Goal: Transaction & Acquisition: Purchase product/service

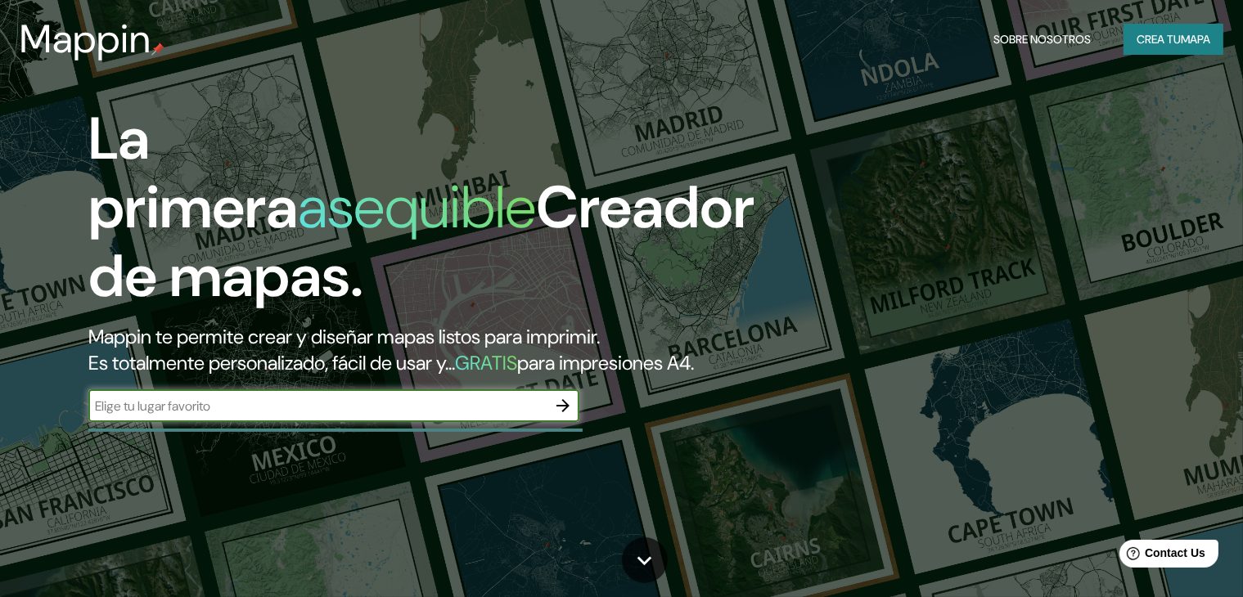
click at [406, 416] on input "text" at bounding box center [317, 406] width 458 height 19
click at [555, 416] on icon "button" at bounding box center [563, 406] width 20 height 20
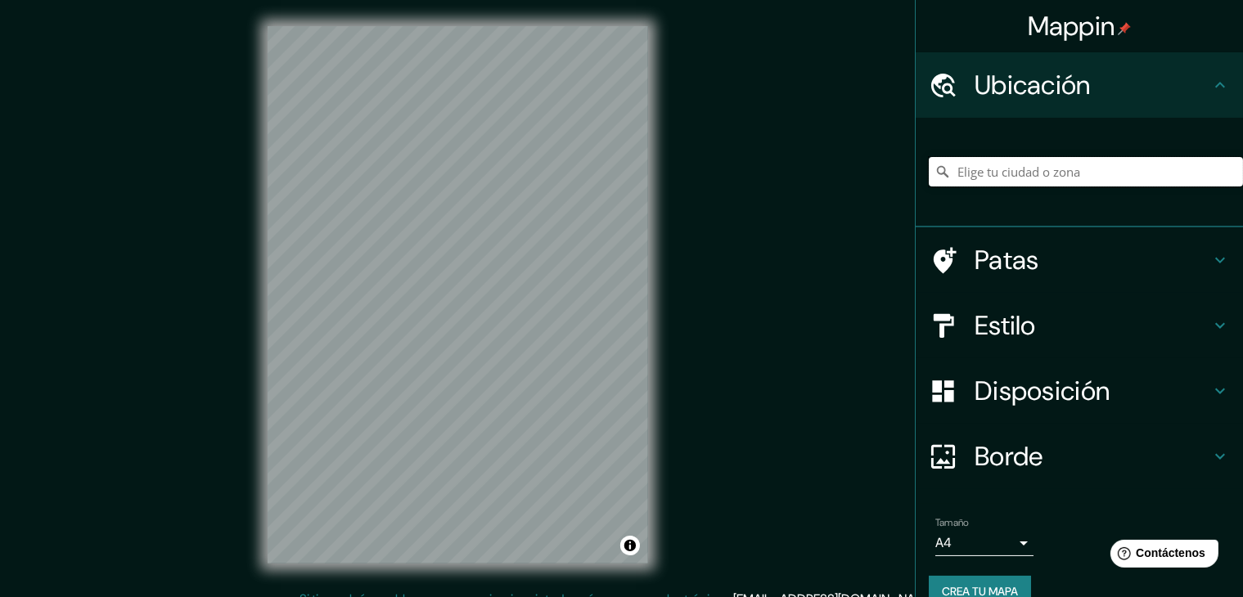
click at [1002, 173] on input "Elige tu ciudad o zona" at bounding box center [1086, 171] width 314 height 29
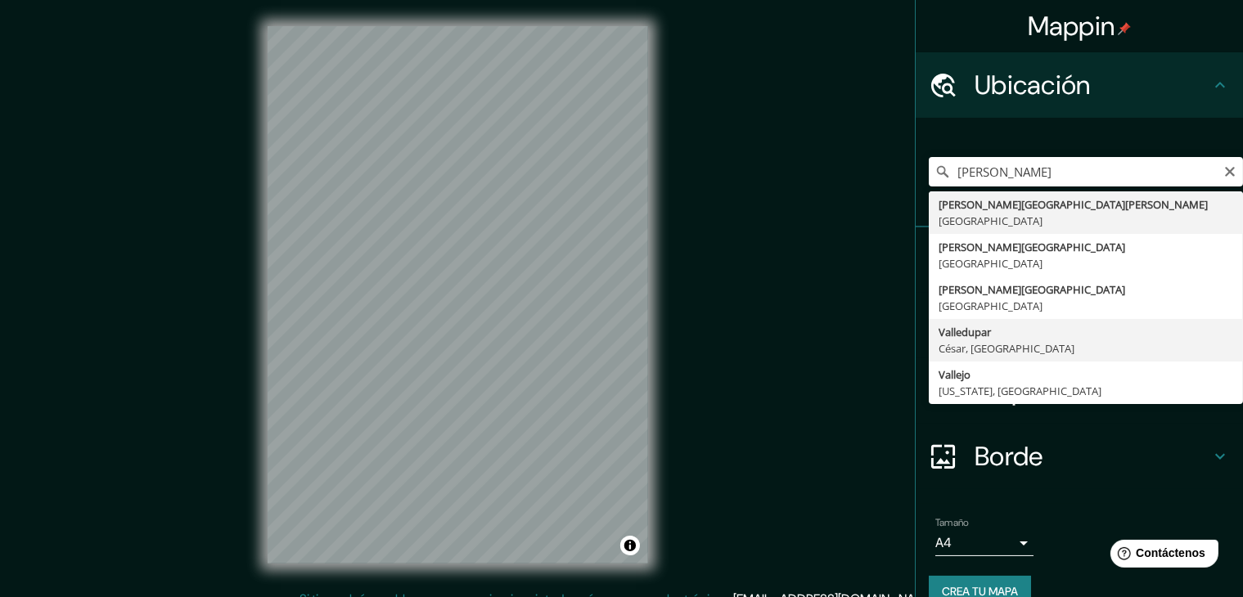
type input "Valledupar, [GEOGRAPHIC_DATA], [GEOGRAPHIC_DATA]"
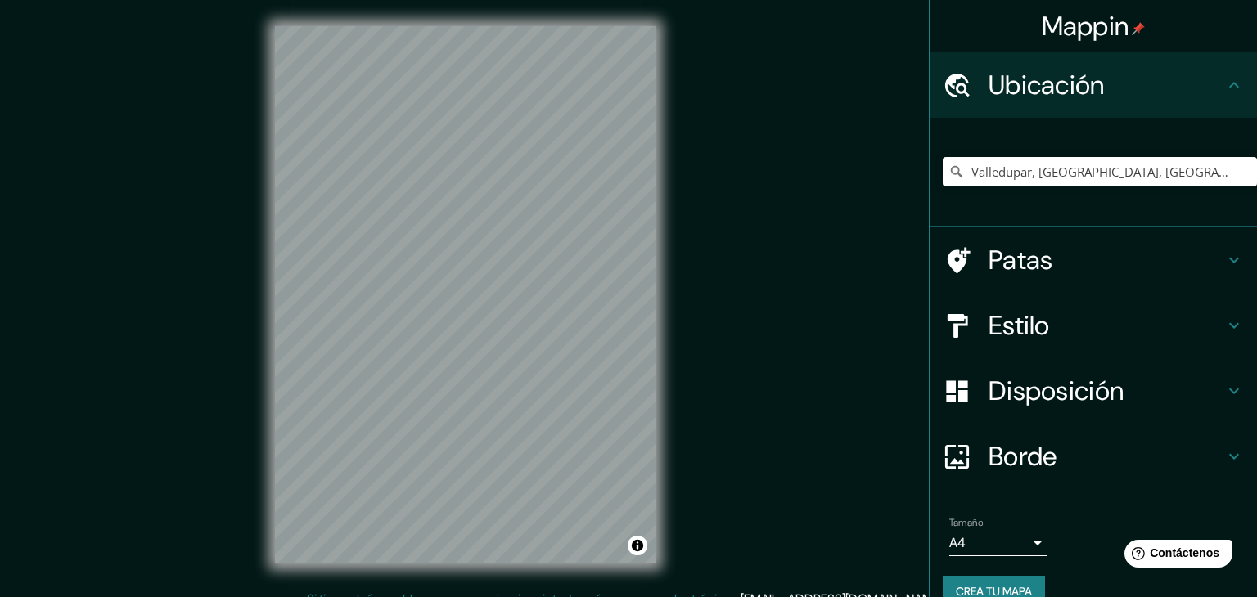
click at [1011, 532] on body "Mappin Ubicación Valledupar, [GEOGRAPHIC_DATA], [GEOGRAPHIC_DATA] Patas Estilo …" at bounding box center [628, 298] width 1257 height 597
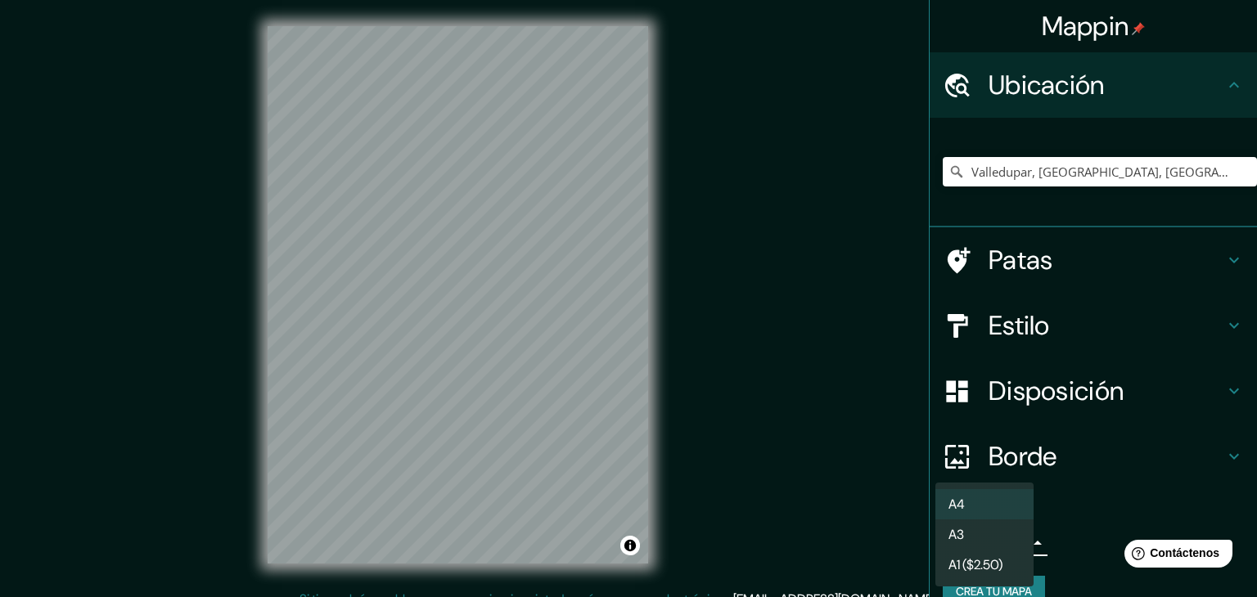
click at [981, 524] on li "A3" at bounding box center [984, 534] width 98 height 30
type input "a4"
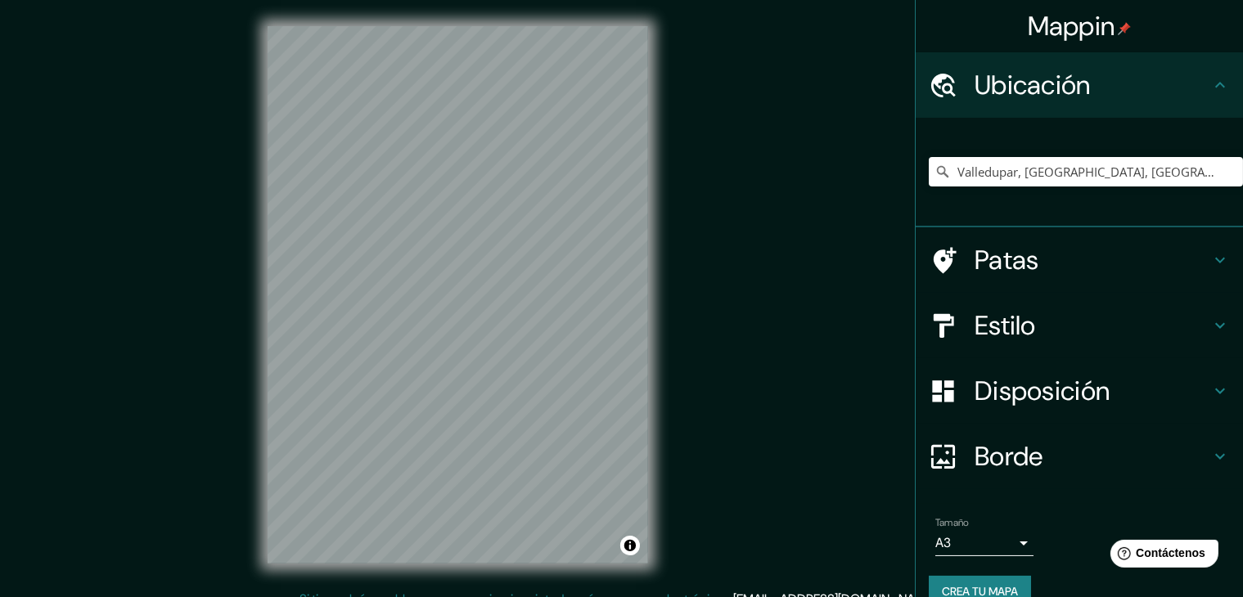
click at [1031, 328] on h4 "Estilo" at bounding box center [1092, 325] width 236 height 33
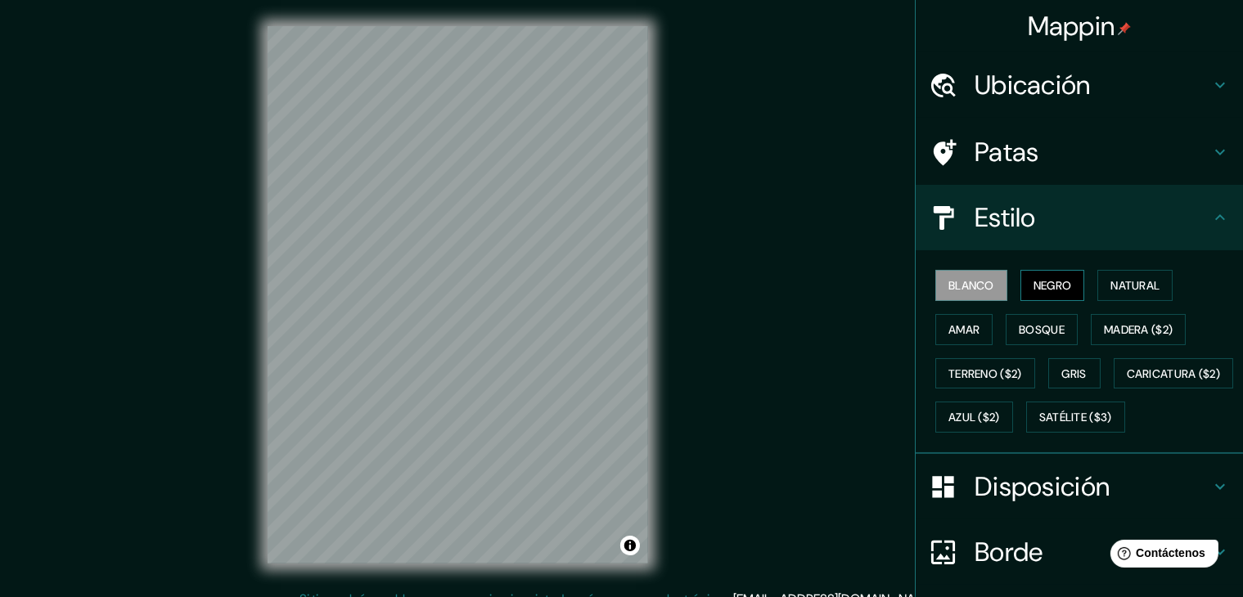
click at [1033, 279] on font "Negro" at bounding box center [1052, 285] width 38 height 15
click at [967, 275] on font "Blanco" at bounding box center [971, 285] width 46 height 21
click at [1138, 286] on font "Natural" at bounding box center [1134, 285] width 49 height 15
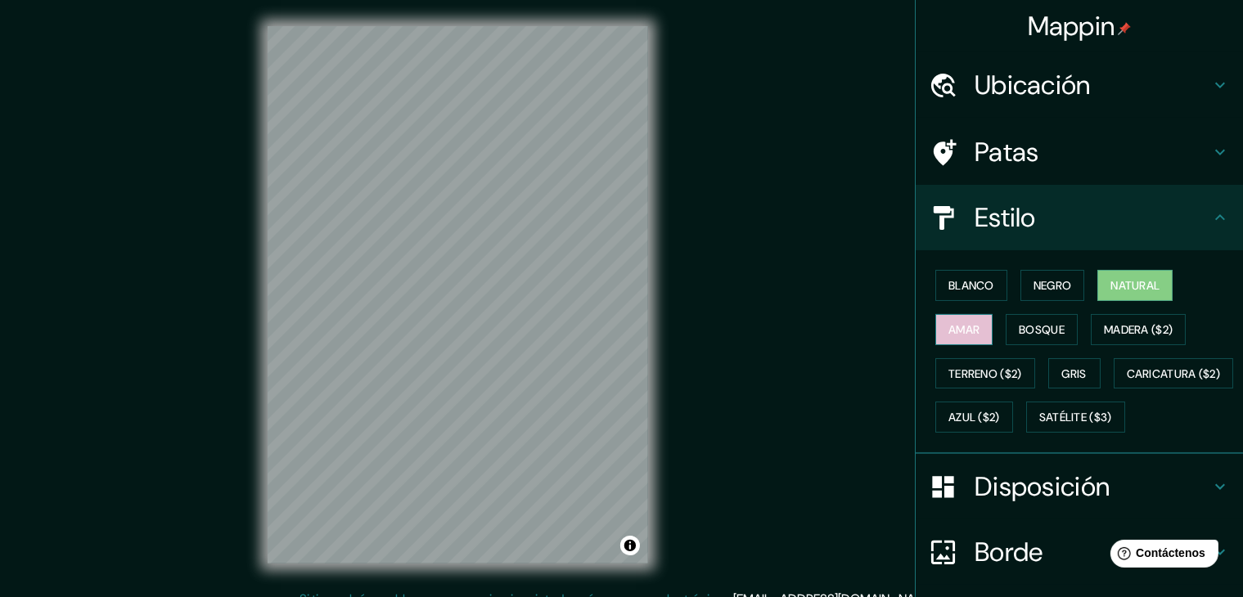
click at [956, 324] on font "Amar" at bounding box center [963, 329] width 31 height 15
click at [1135, 284] on font "Natural" at bounding box center [1134, 285] width 49 height 15
click at [1059, 325] on button "Bosque" at bounding box center [1041, 329] width 72 height 31
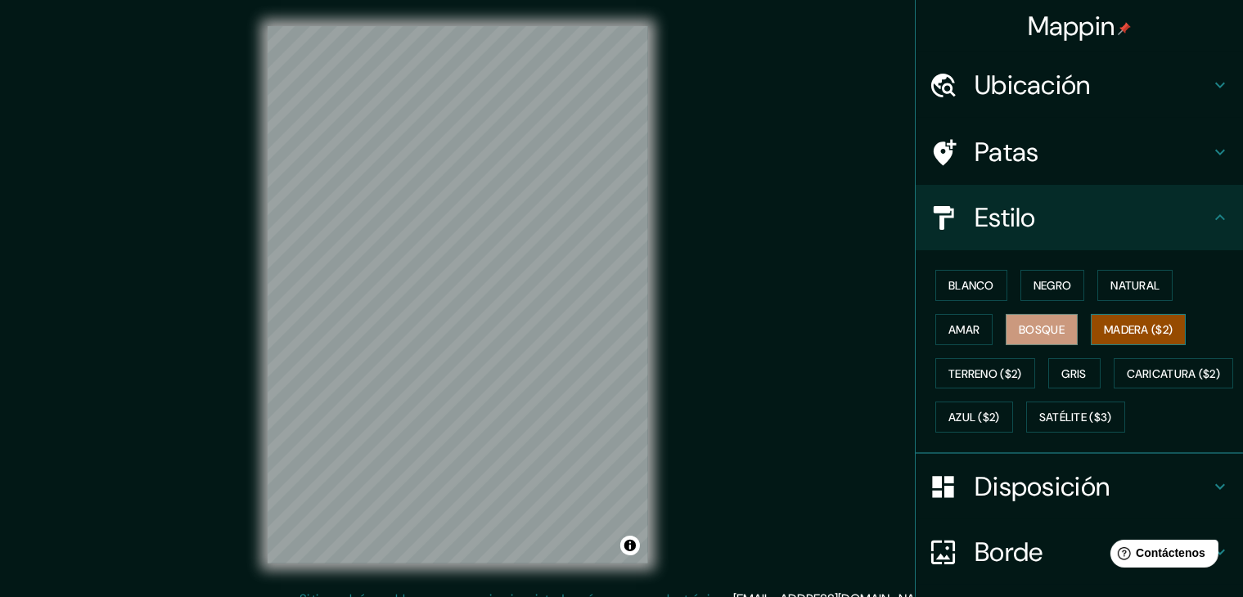
click at [1107, 325] on font "Madera ($2)" at bounding box center [1138, 329] width 69 height 15
click at [1048, 358] on button "Gris" at bounding box center [1074, 373] width 52 height 31
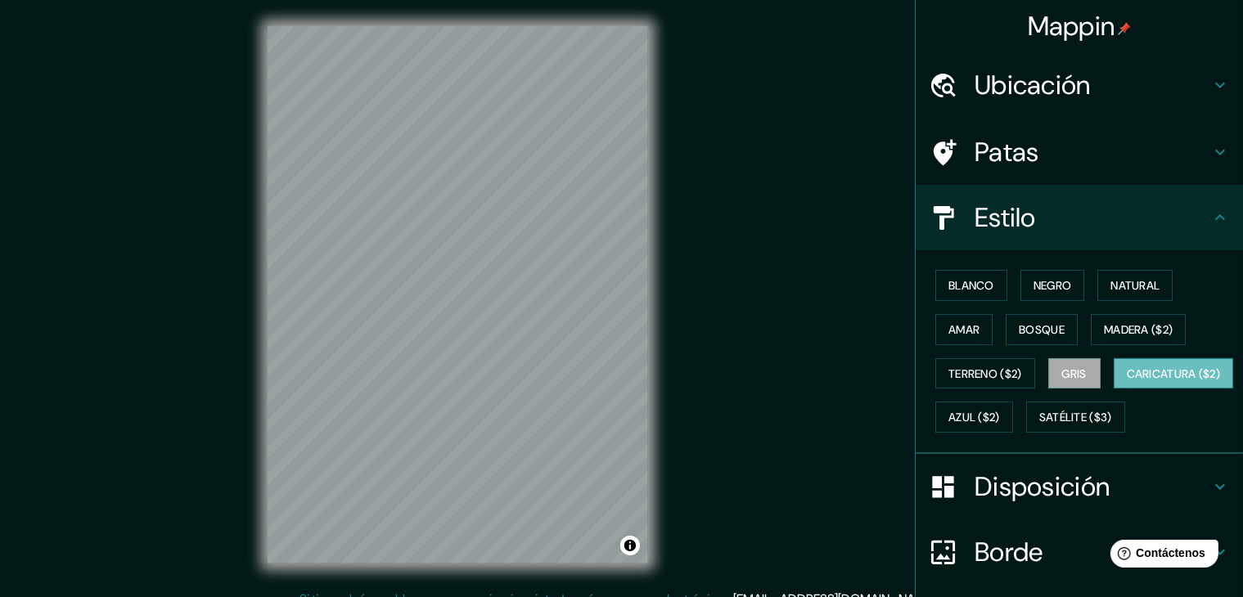
click at [1113, 389] on button "Caricatura ($2)" at bounding box center [1173, 373] width 120 height 31
click at [1148, 280] on font "Natural" at bounding box center [1134, 285] width 49 height 15
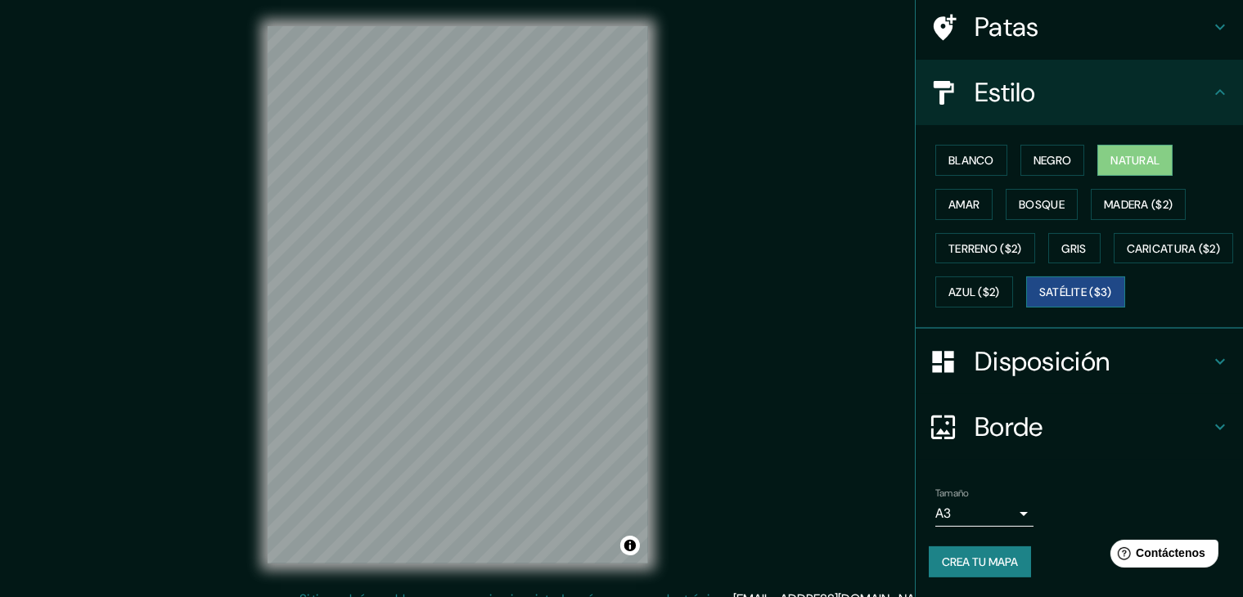
scroll to position [164, 0]
click at [1039, 297] on font "Satélite ($3)" at bounding box center [1075, 293] width 73 height 15
click at [1042, 153] on font "Negro" at bounding box center [1052, 160] width 38 height 15
click at [996, 138] on div "Blanco Negro Natural Amar Bosque Madera ($2) Terreno ($2) Gris Caricatura ($2) …" at bounding box center [1086, 226] width 314 height 176
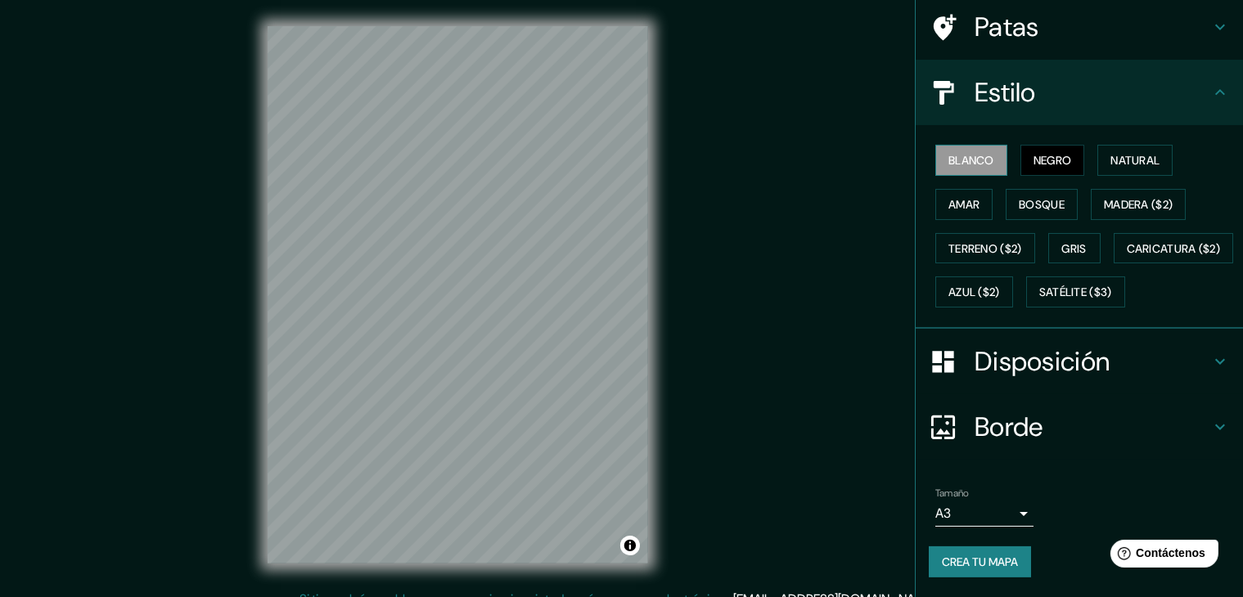
click at [982, 153] on font "Blanco" at bounding box center [971, 160] width 46 height 15
click at [1108, 145] on button "Natural" at bounding box center [1134, 160] width 75 height 31
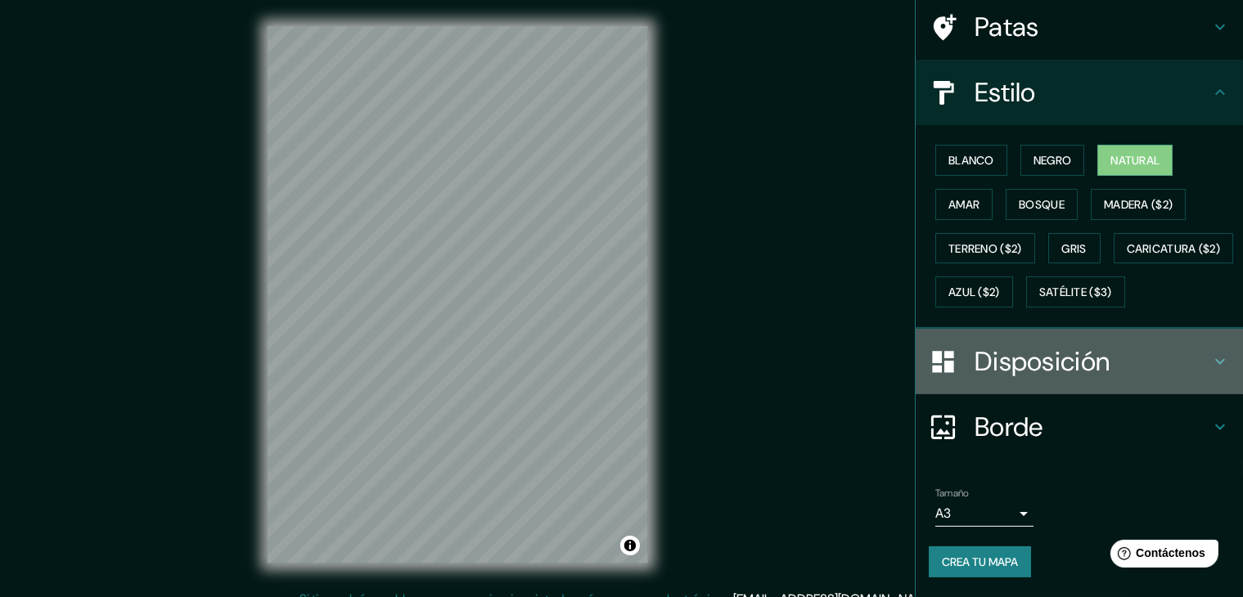
click at [1165, 356] on h4 "Disposición" at bounding box center [1092, 361] width 236 height 33
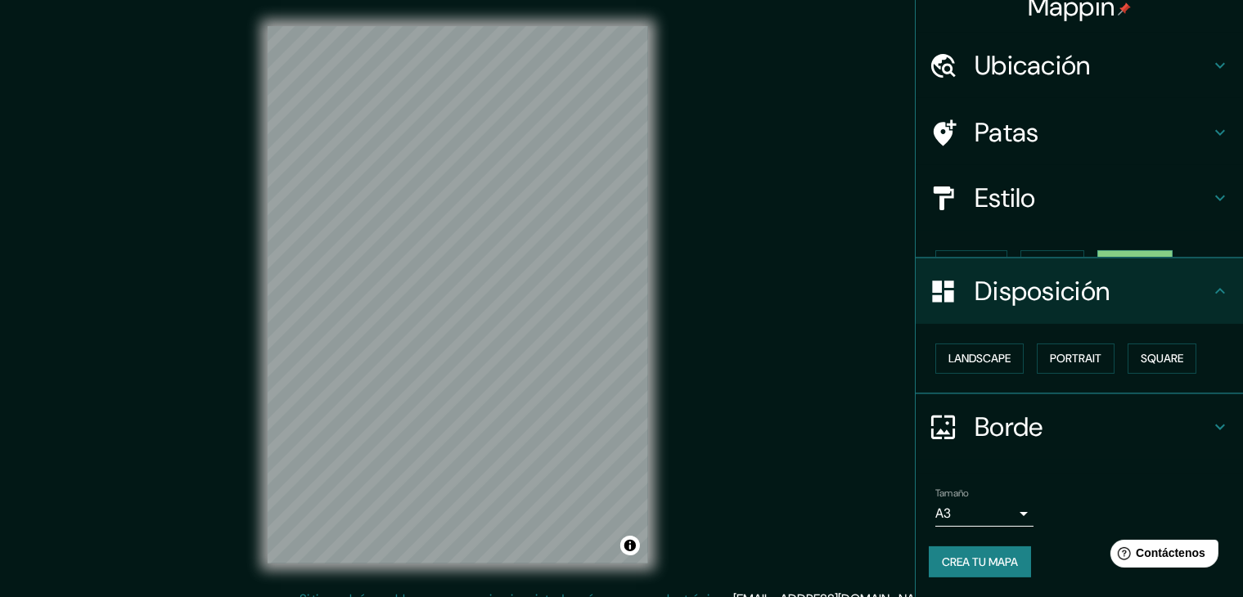
scroll to position [0, 0]
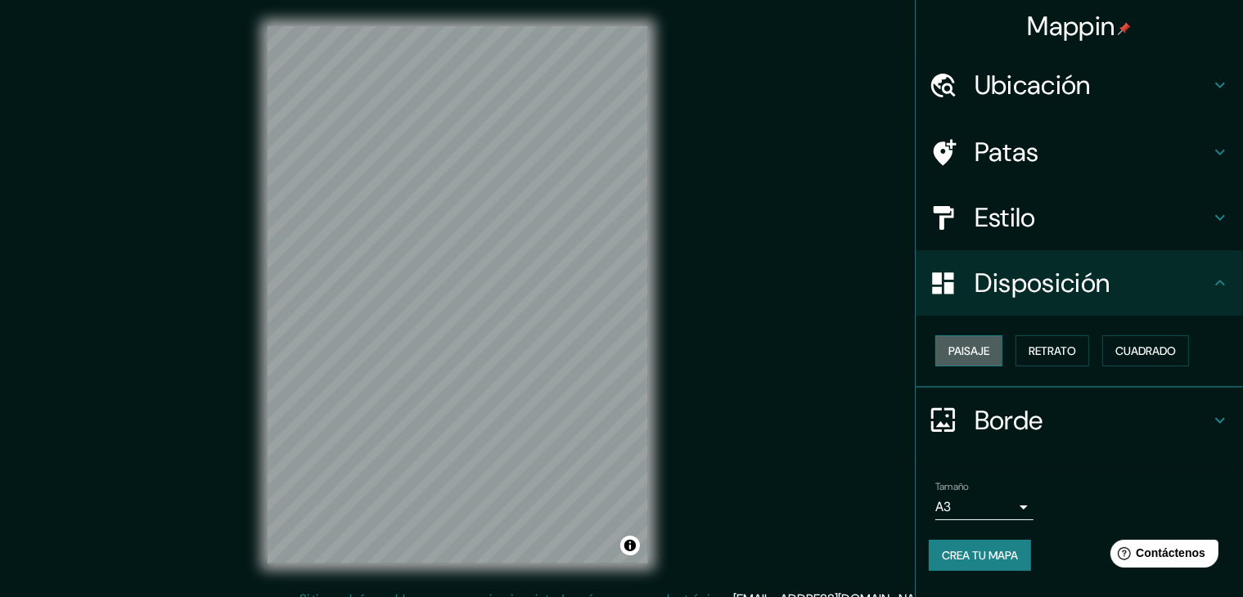
click at [975, 346] on font "Paisaje" at bounding box center [968, 351] width 41 height 15
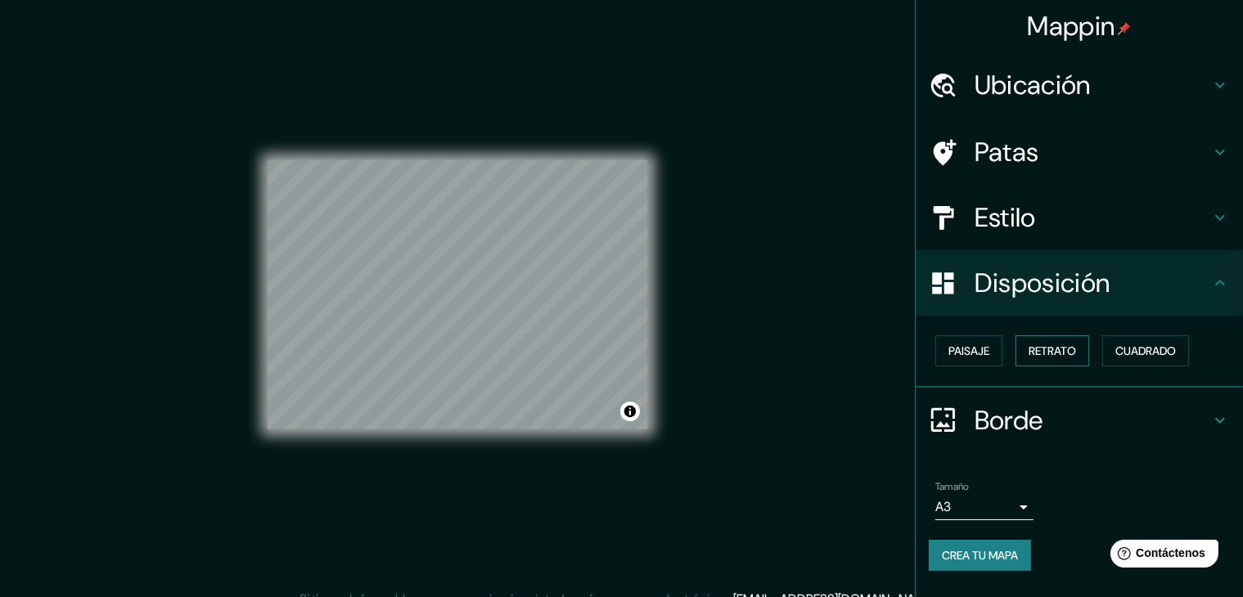
click at [1034, 348] on font "Retrato" at bounding box center [1051, 351] width 47 height 15
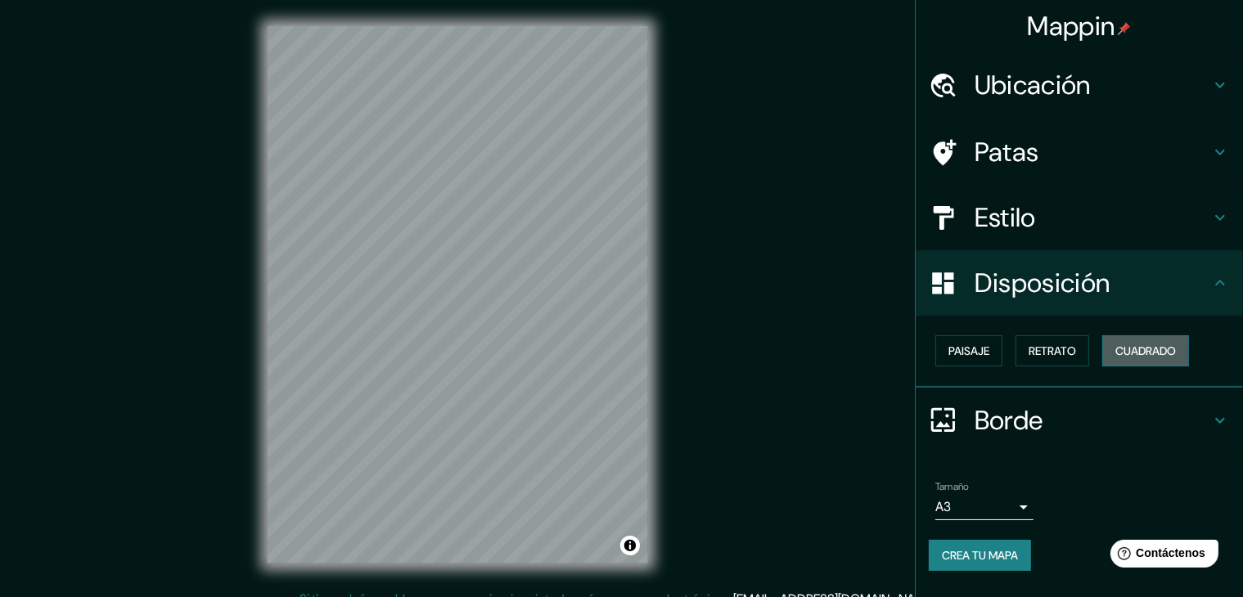
click at [1144, 344] on font "Cuadrado" at bounding box center [1145, 351] width 61 height 15
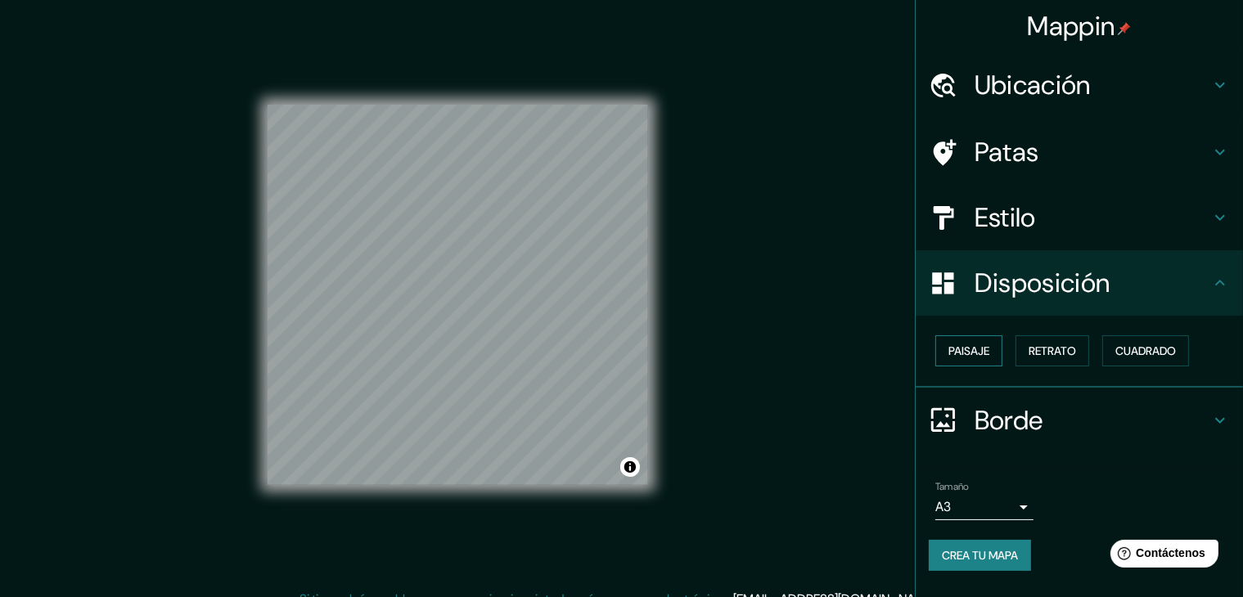
click at [996, 357] on button "Paisaje" at bounding box center [968, 350] width 67 height 31
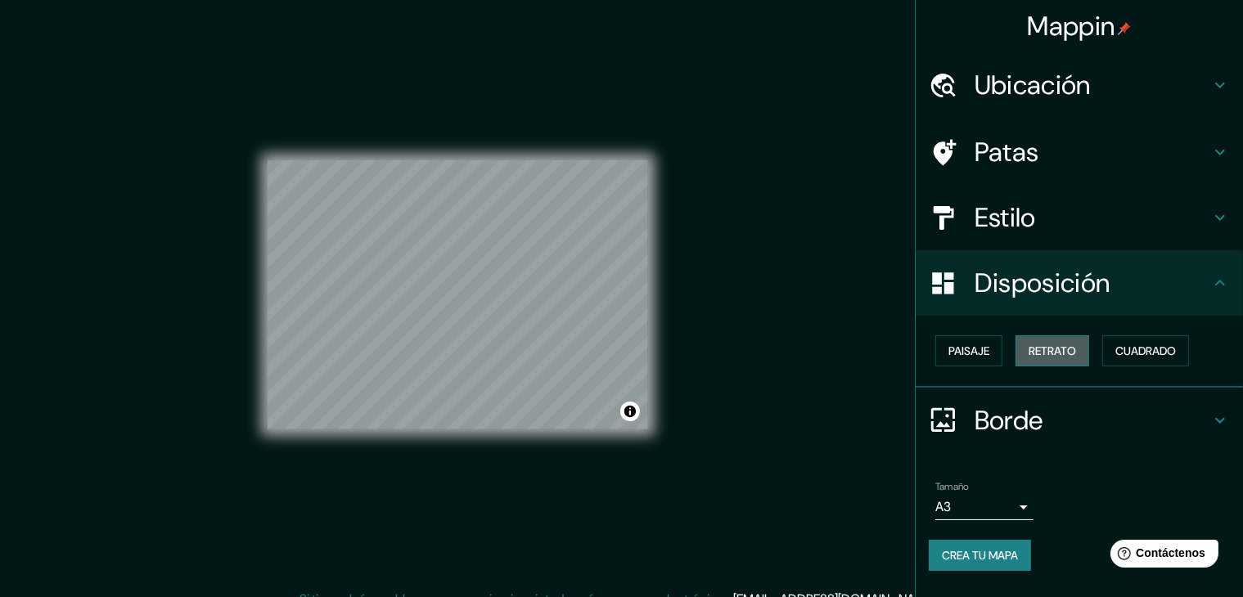
click at [1051, 350] on font "Retrato" at bounding box center [1051, 351] width 47 height 15
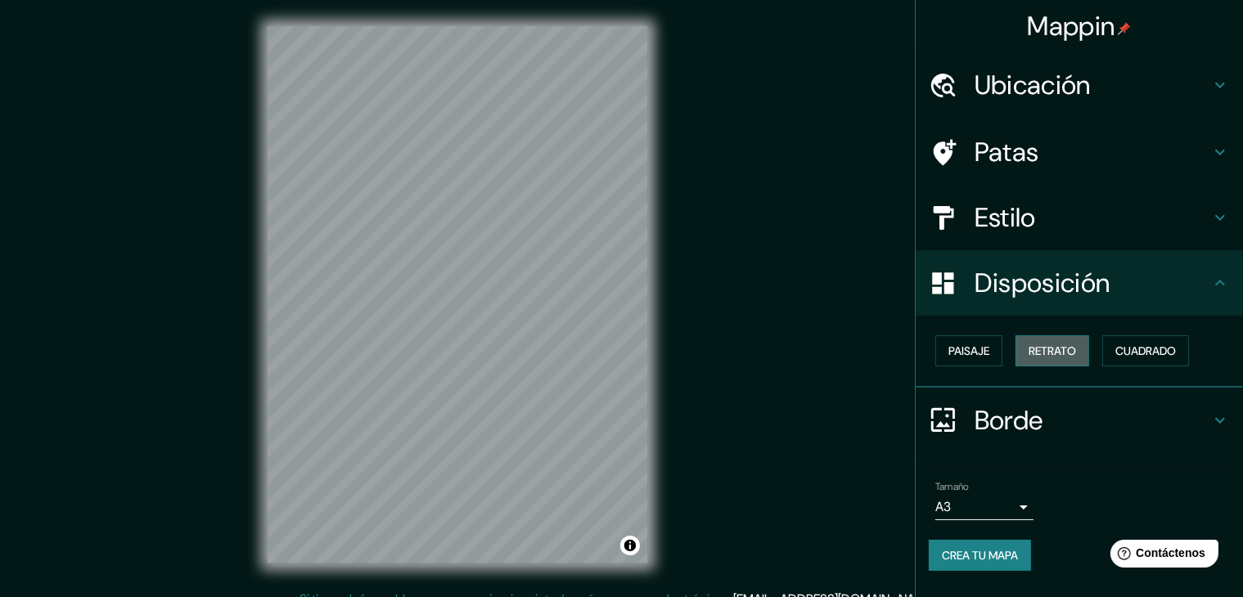
click at [1017, 356] on button "Retrato" at bounding box center [1052, 350] width 74 height 31
click at [1126, 348] on font "Cuadrado" at bounding box center [1145, 351] width 61 height 15
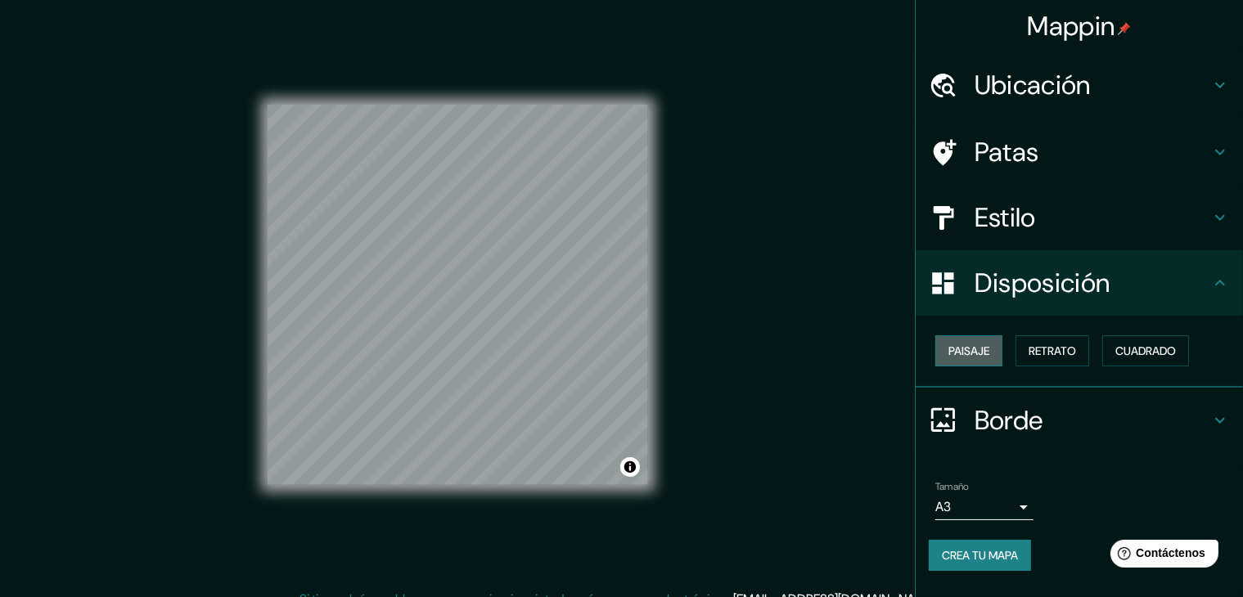
click at [956, 348] on font "Paisaje" at bounding box center [968, 351] width 41 height 15
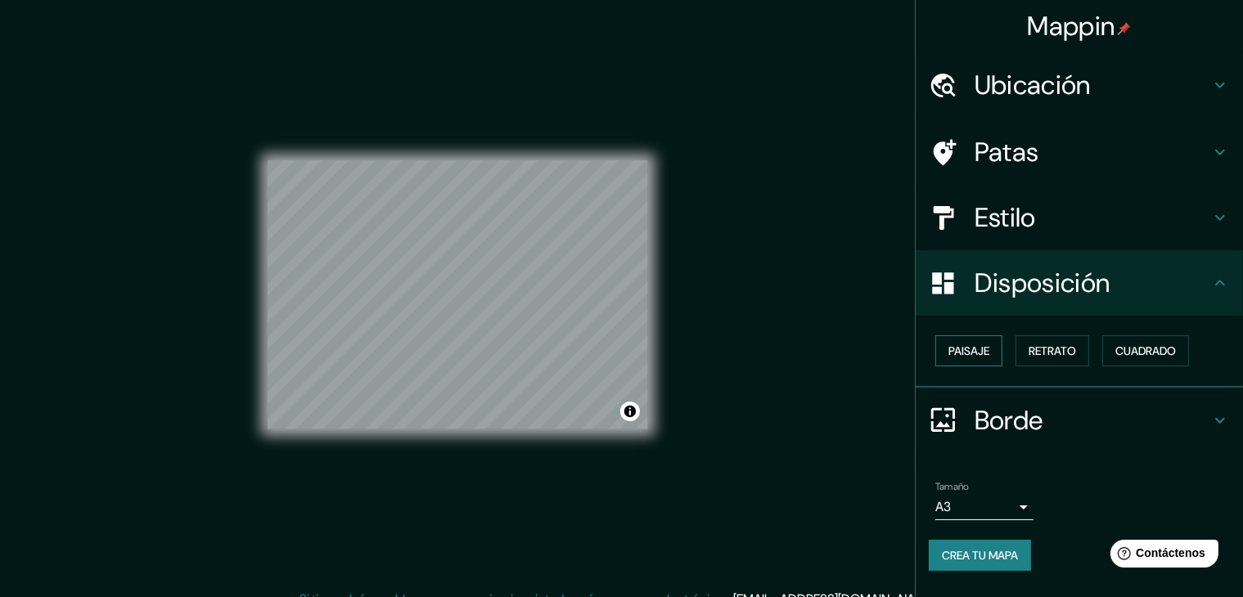
click at [956, 348] on font "Paisaje" at bounding box center [968, 351] width 41 height 15
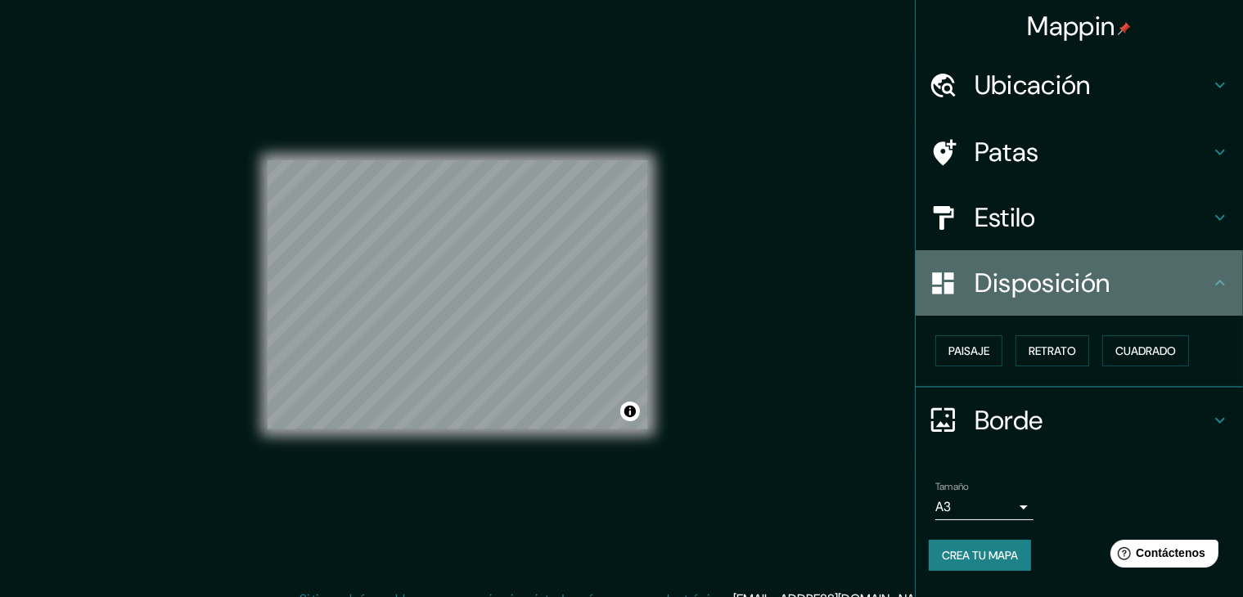
click at [1204, 290] on h4 "Disposición" at bounding box center [1092, 283] width 236 height 33
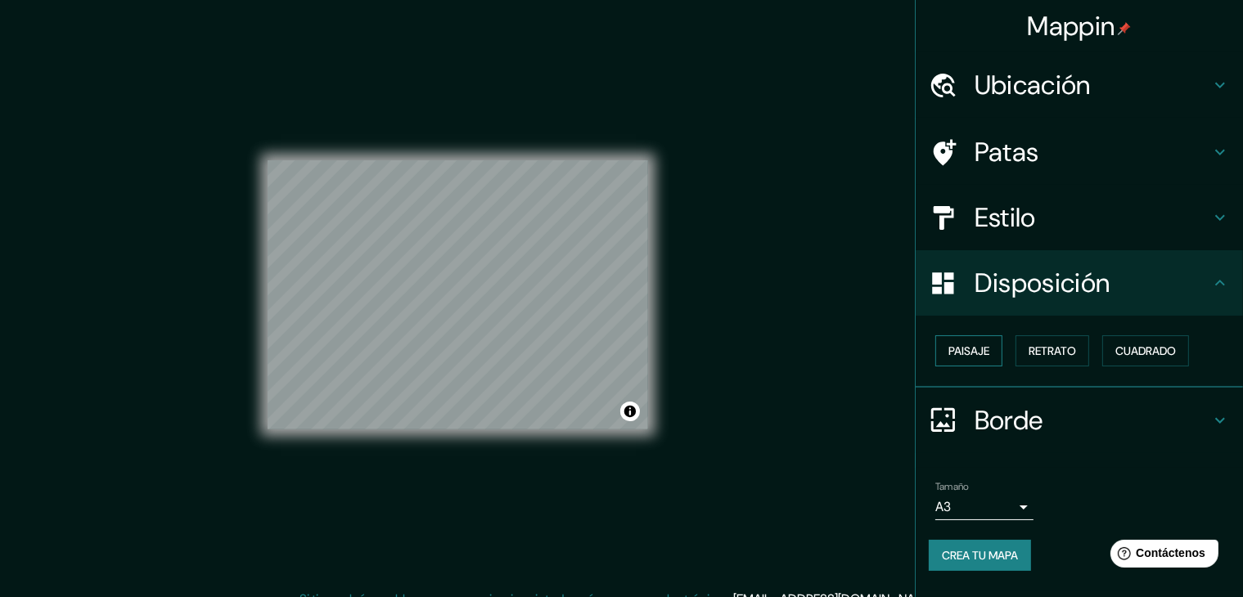
click at [995, 353] on button "Paisaje" at bounding box center [968, 350] width 67 height 31
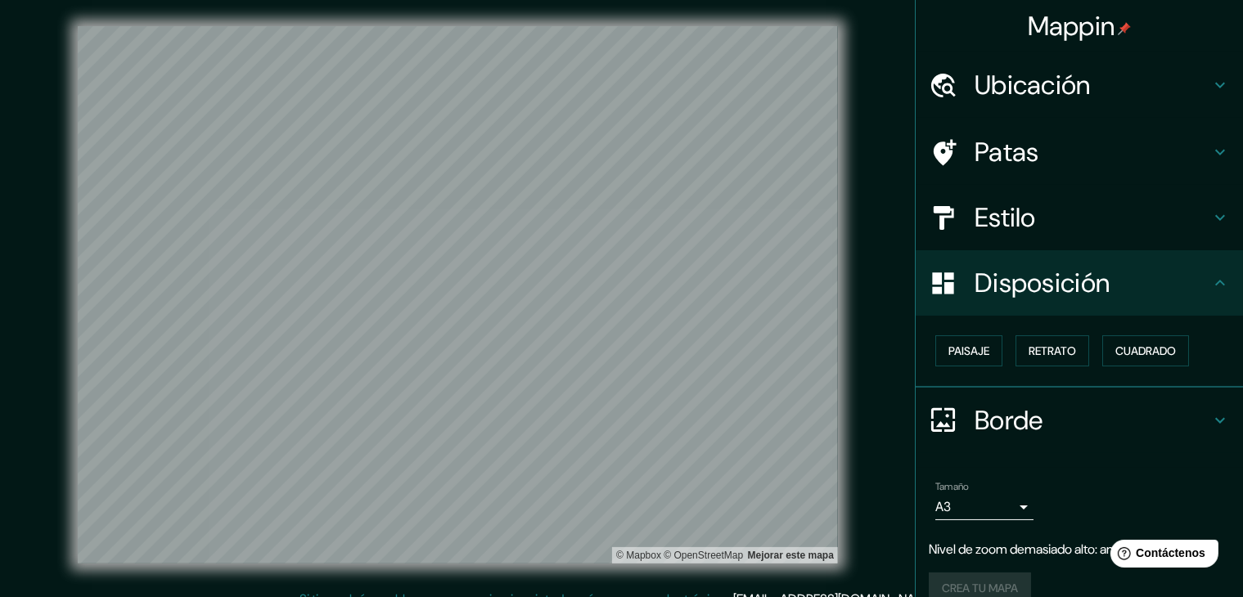
click at [1033, 92] on font "Ubicación" at bounding box center [1032, 85] width 116 height 34
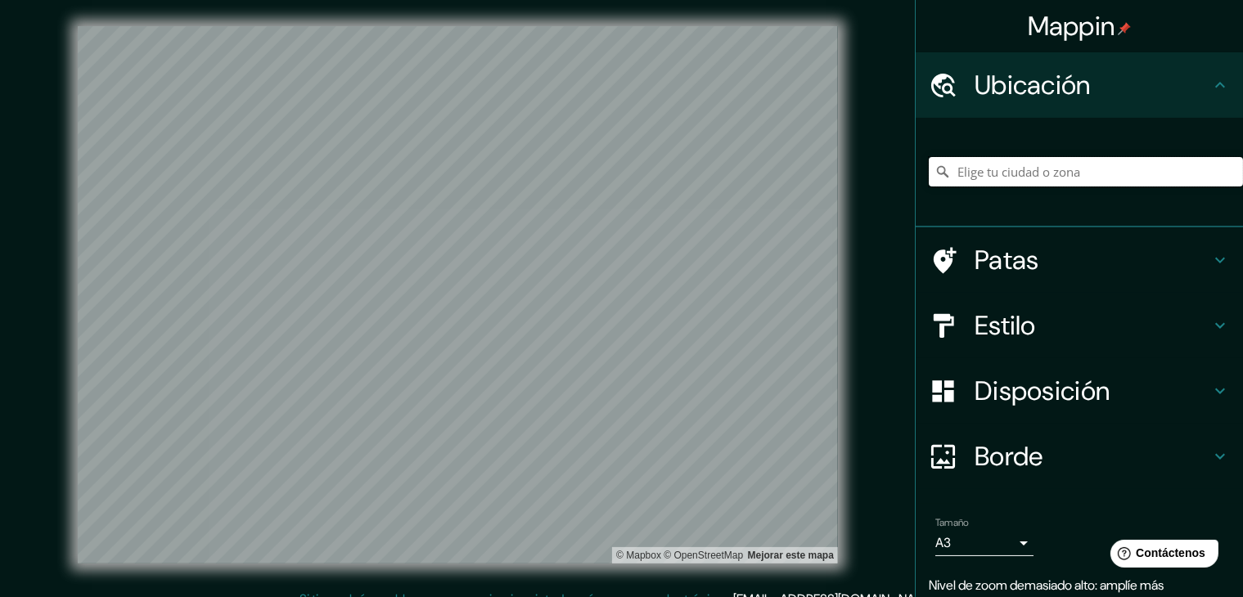
click at [1031, 163] on input "Elige tu ciudad o zona" at bounding box center [1086, 171] width 314 height 29
type input "Valledupar, [GEOGRAPHIC_DATA], [GEOGRAPHIC_DATA]"
click at [1173, 343] on div "Estilo" at bounding box center [1078, 325] width 327 height 65
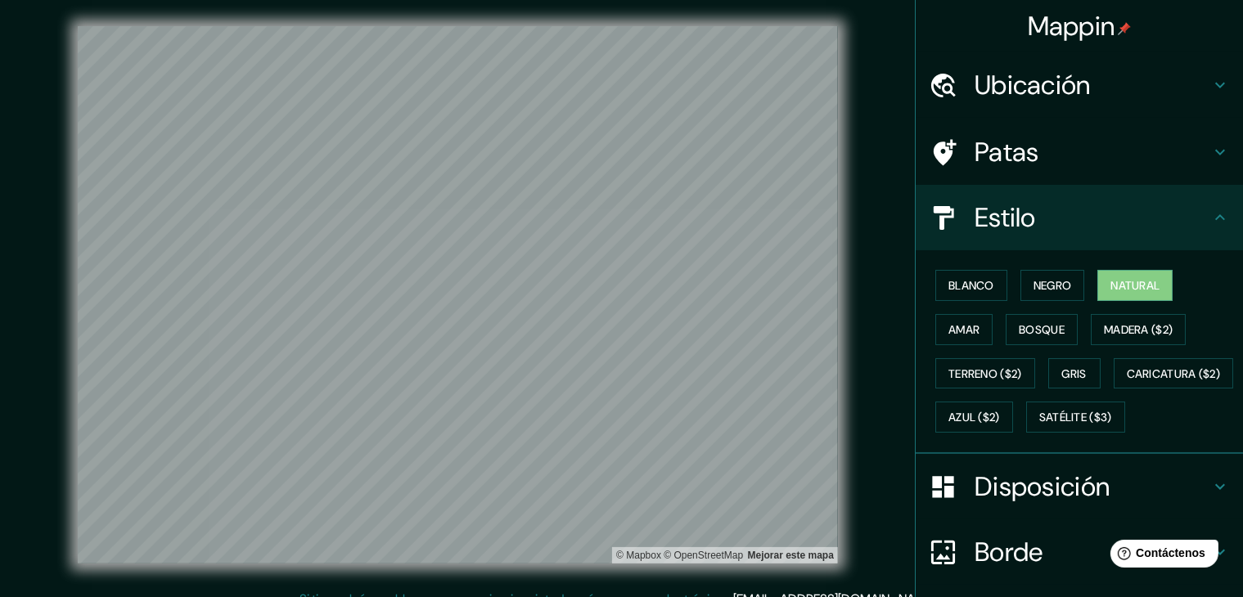
click at [1151, 155] on h4 "Patas" at bounding box center [1092, 152] width 236 height 33
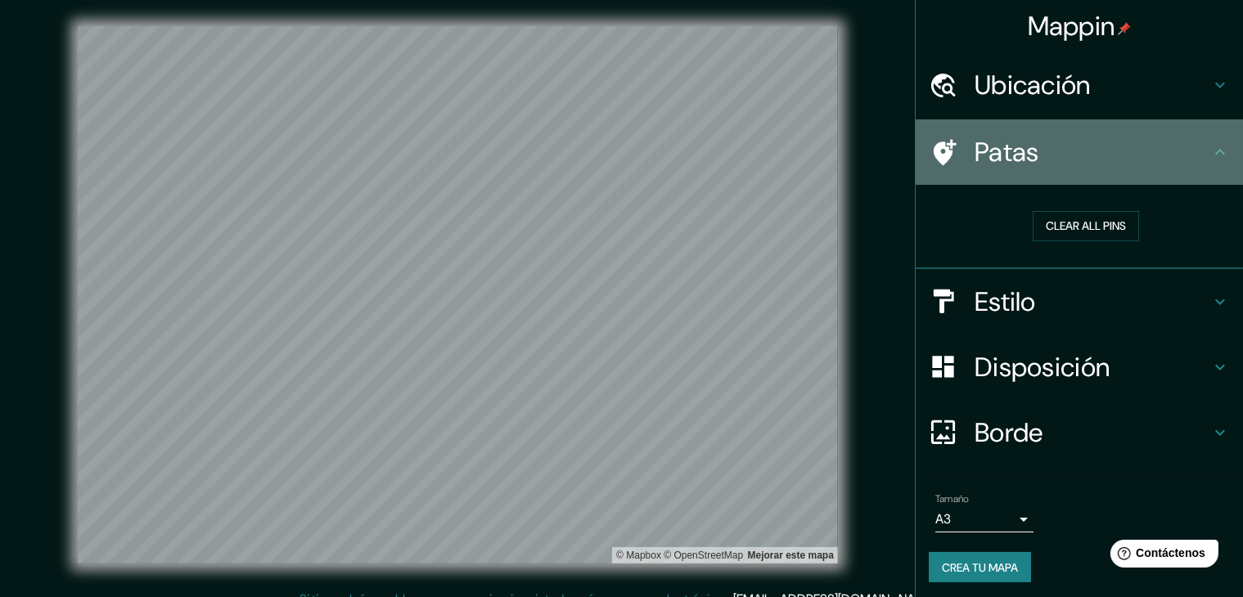
click at [1181, 160] on h4 "Patas" at bounding box center [1092, 152] width 236 height 33
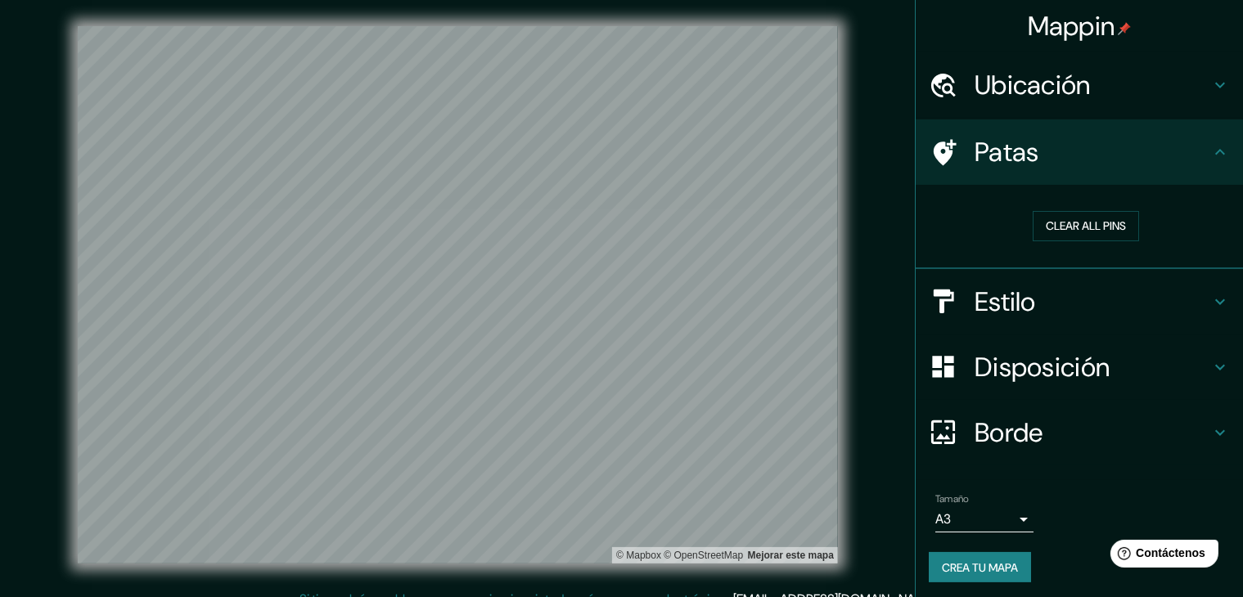
click at [1186, 314] on h4 "Estilo" at bounding box center [1092, 302] width 236 height 33
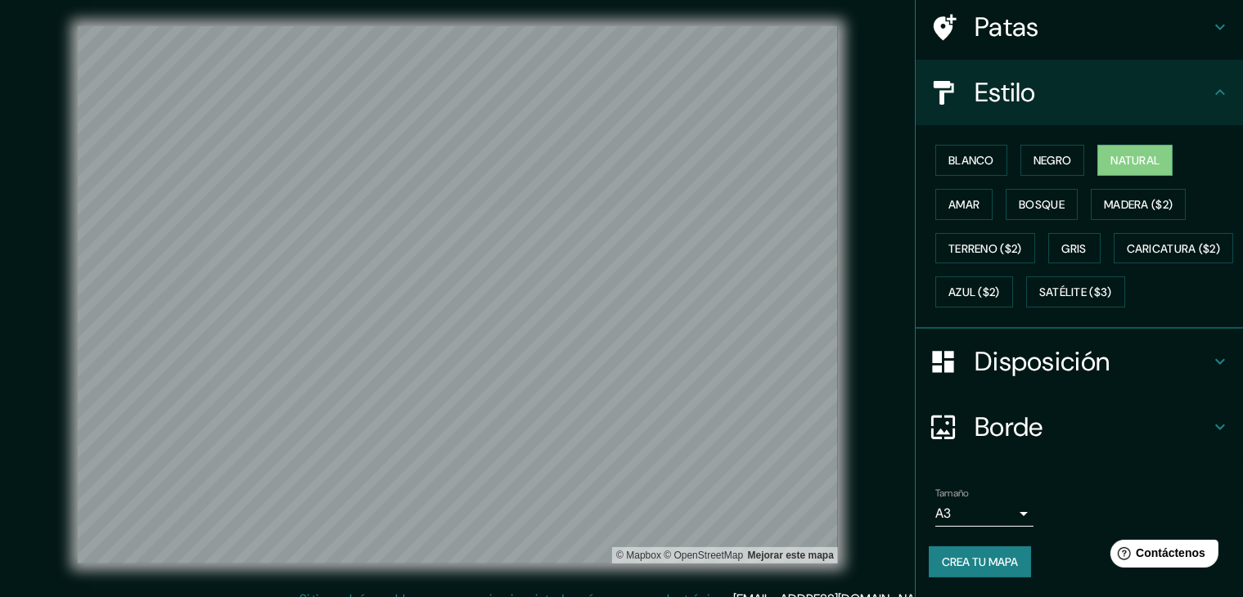
scroll to position [165, 0]
click at [962, 564] on font "Crea tu mapa" at bounding box center [980, 562] width 76 height 15
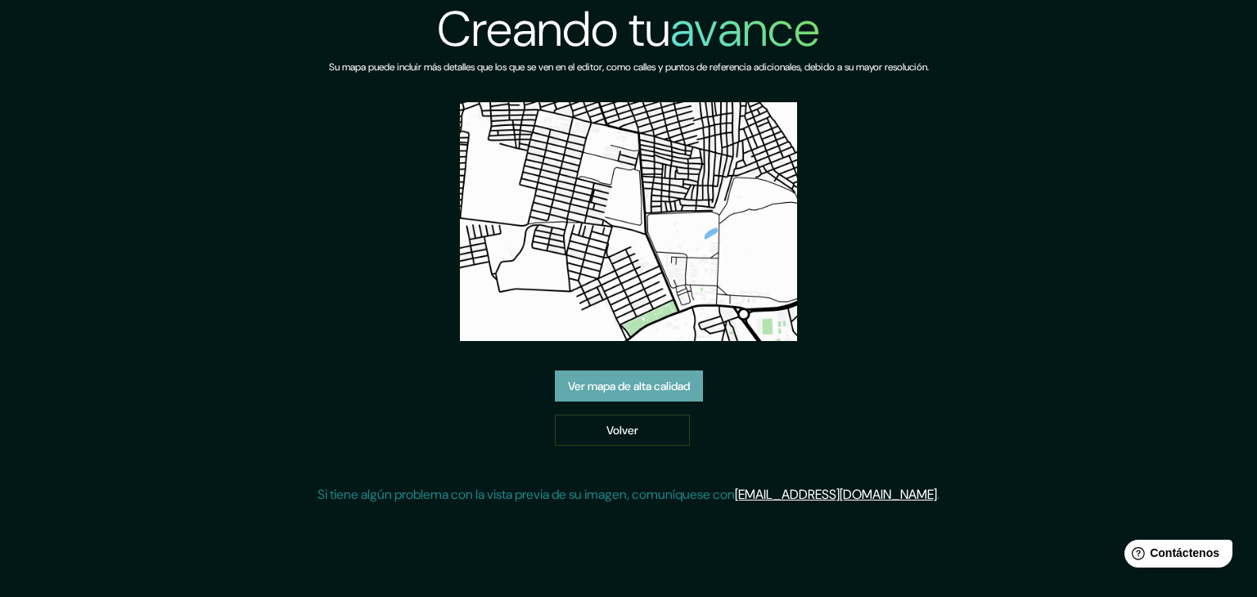
click at [661, 387] on font "Ver mapa de alta calidad" at bounding box center [629, 386] width 122 height 15
